Goal: Task Accomplishment & Management: Manage account settings

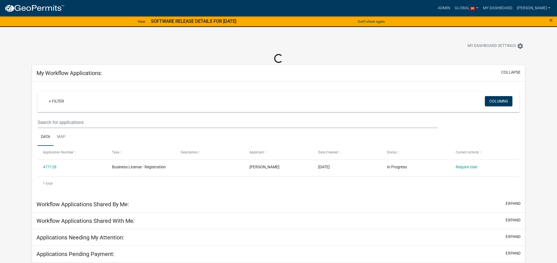
select select "2: 50"
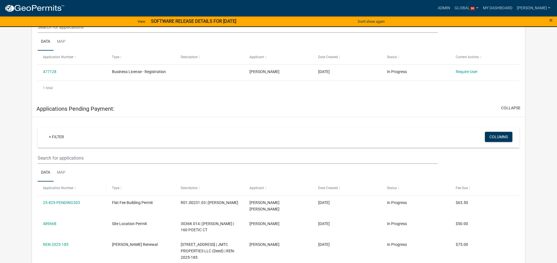
scroll to position [266, 0]
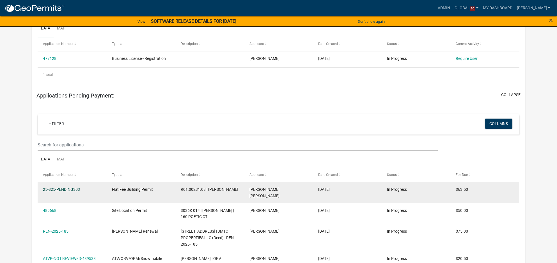
click at [62, 190] on link "25-825-PENDING303" at bounding box center [61, 189] width 37 height 4
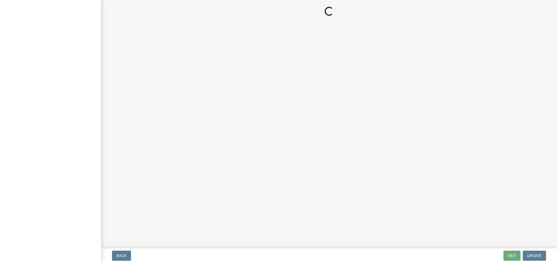
select select "3: 3"
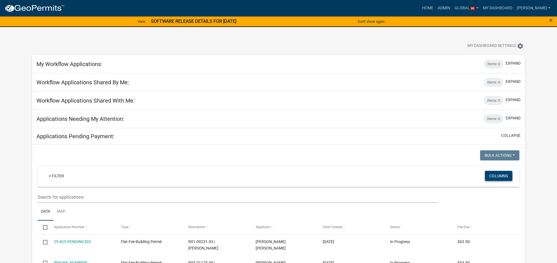
click at [495, 174] on button "Columns" at bounding box center [499, 176] width 28 height 10
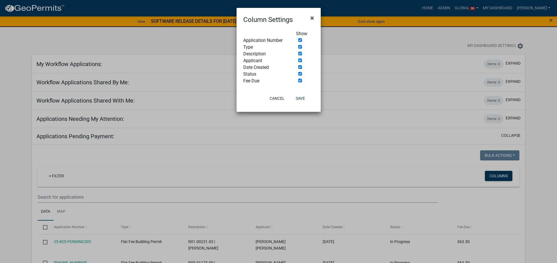
click at [313, 16] on span "×" at bounding box center [313, 18] width 4 height 8
